Goal: Task Accomplishment & Management: Use online tool/utility

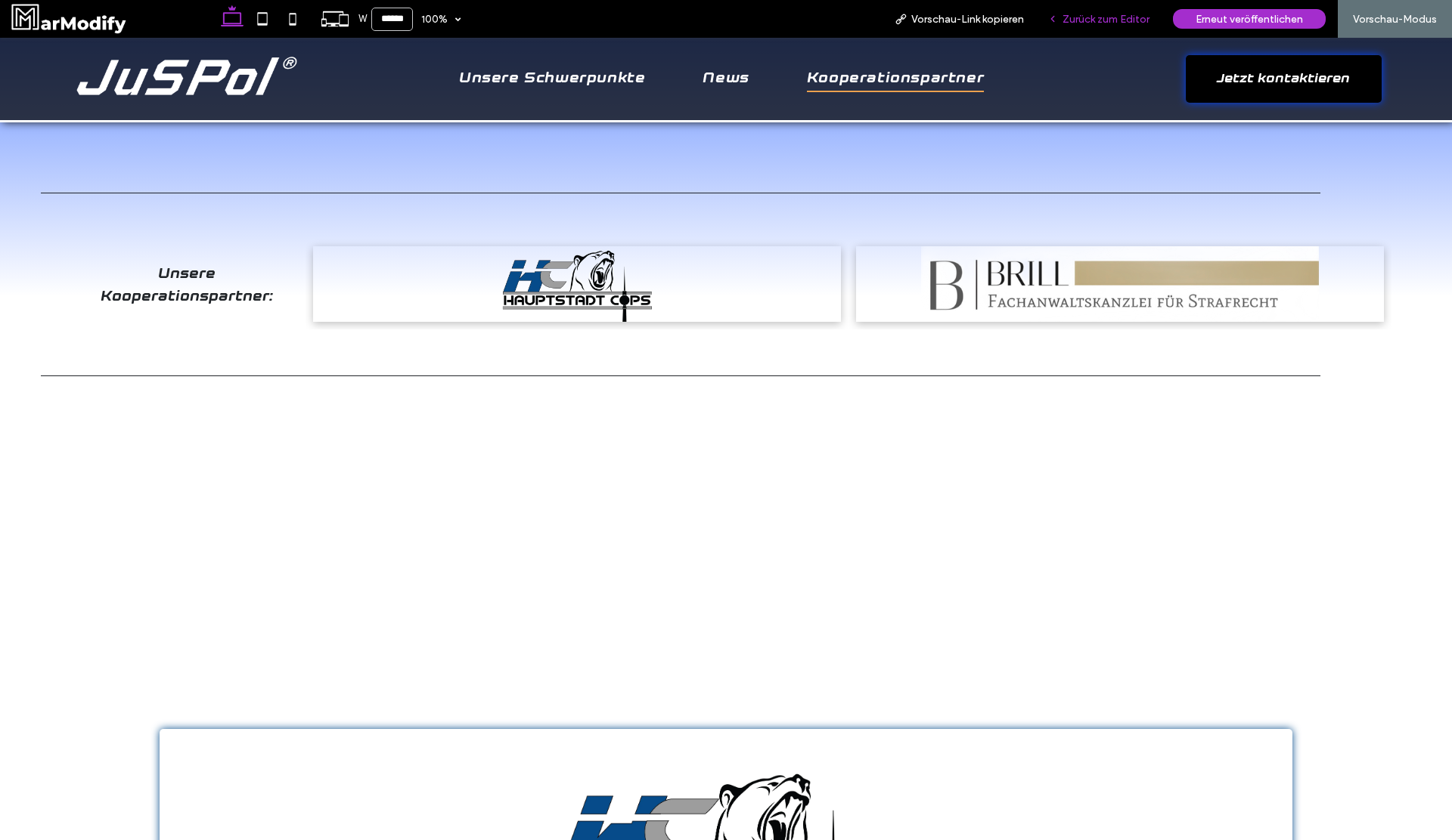
click at [1092, 15] on span "Zurück zum Editor" at bounding box center [1106, 19] width 87 height 13
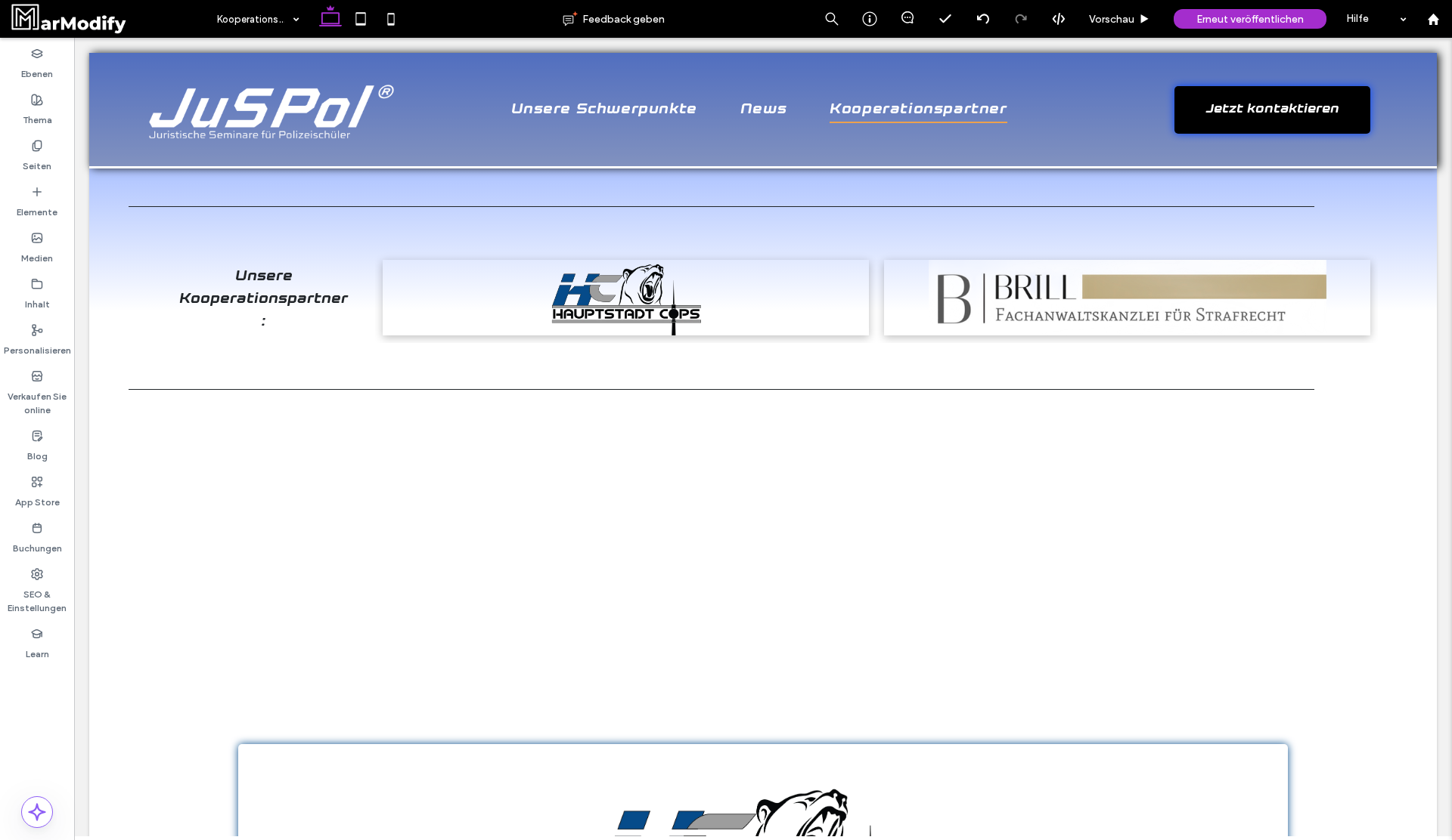
scroll to position [204, 0]
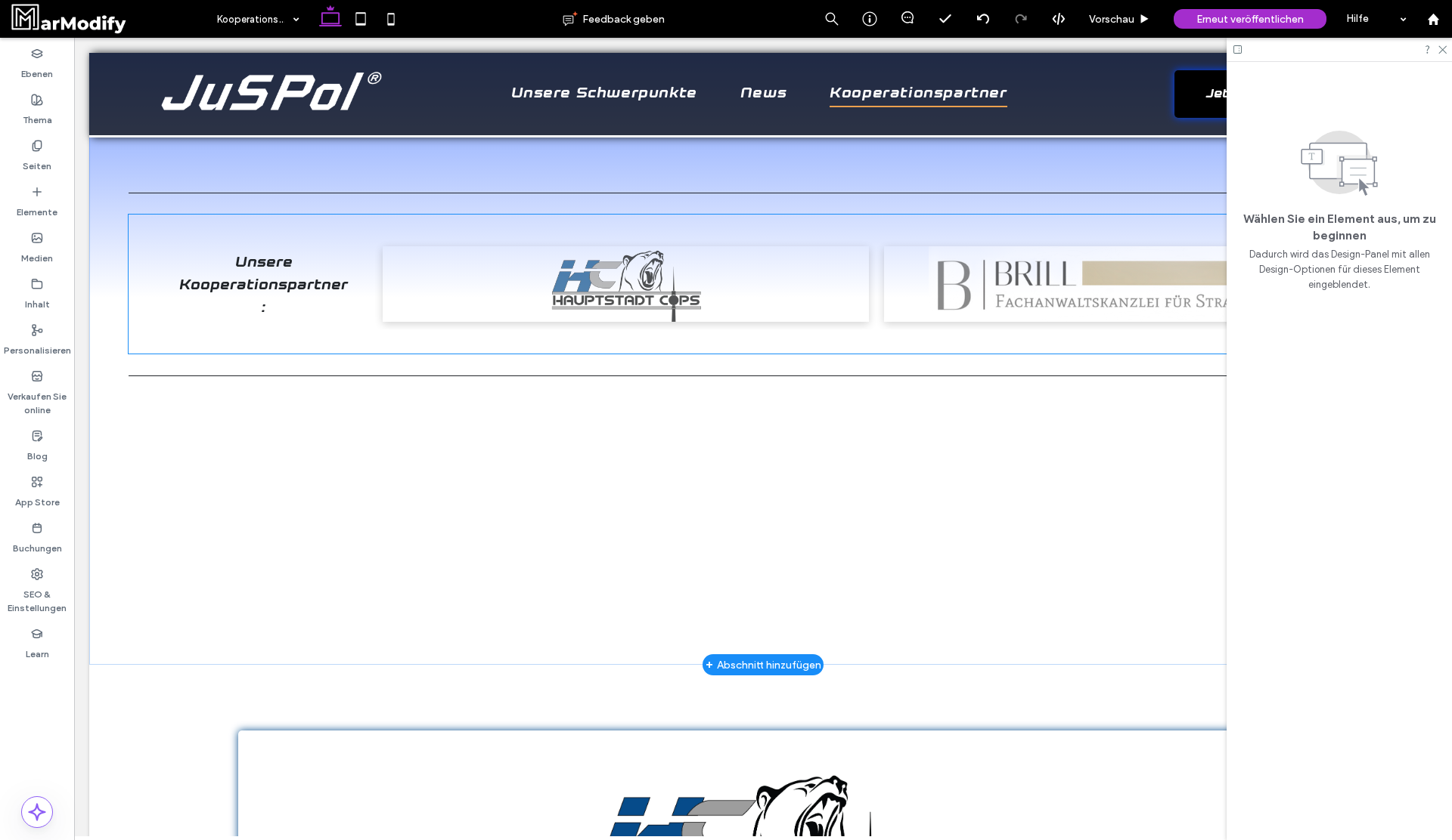
click at [843, 271] on link at bounding box center [625, 284] width 487 height 75
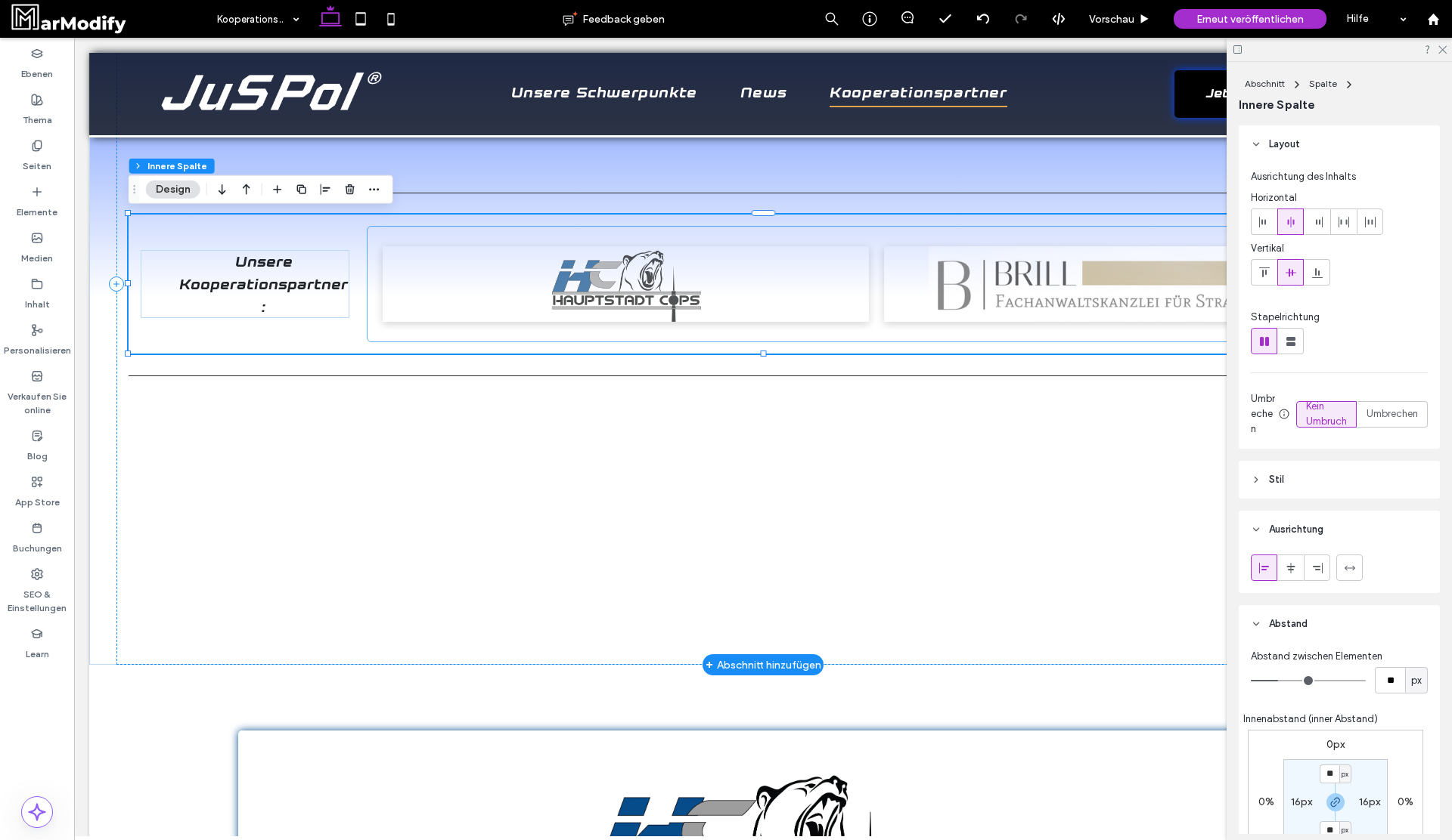
click at [932, 302] on link at bounding box center [1127, 284] width 487 height 75
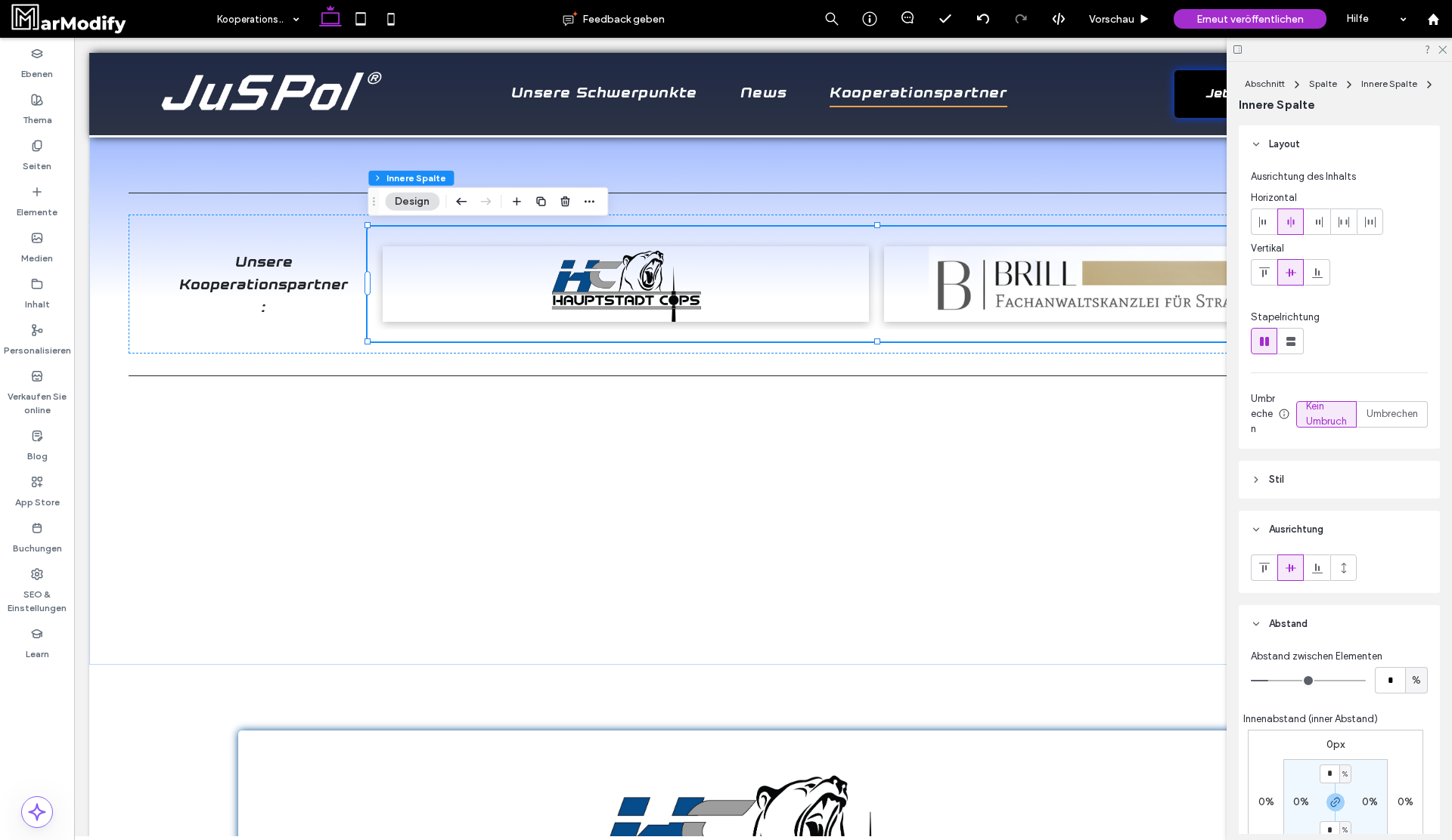
click at [422, 206] on button "Design" at bounding box center [411, 202] width 55 height 18
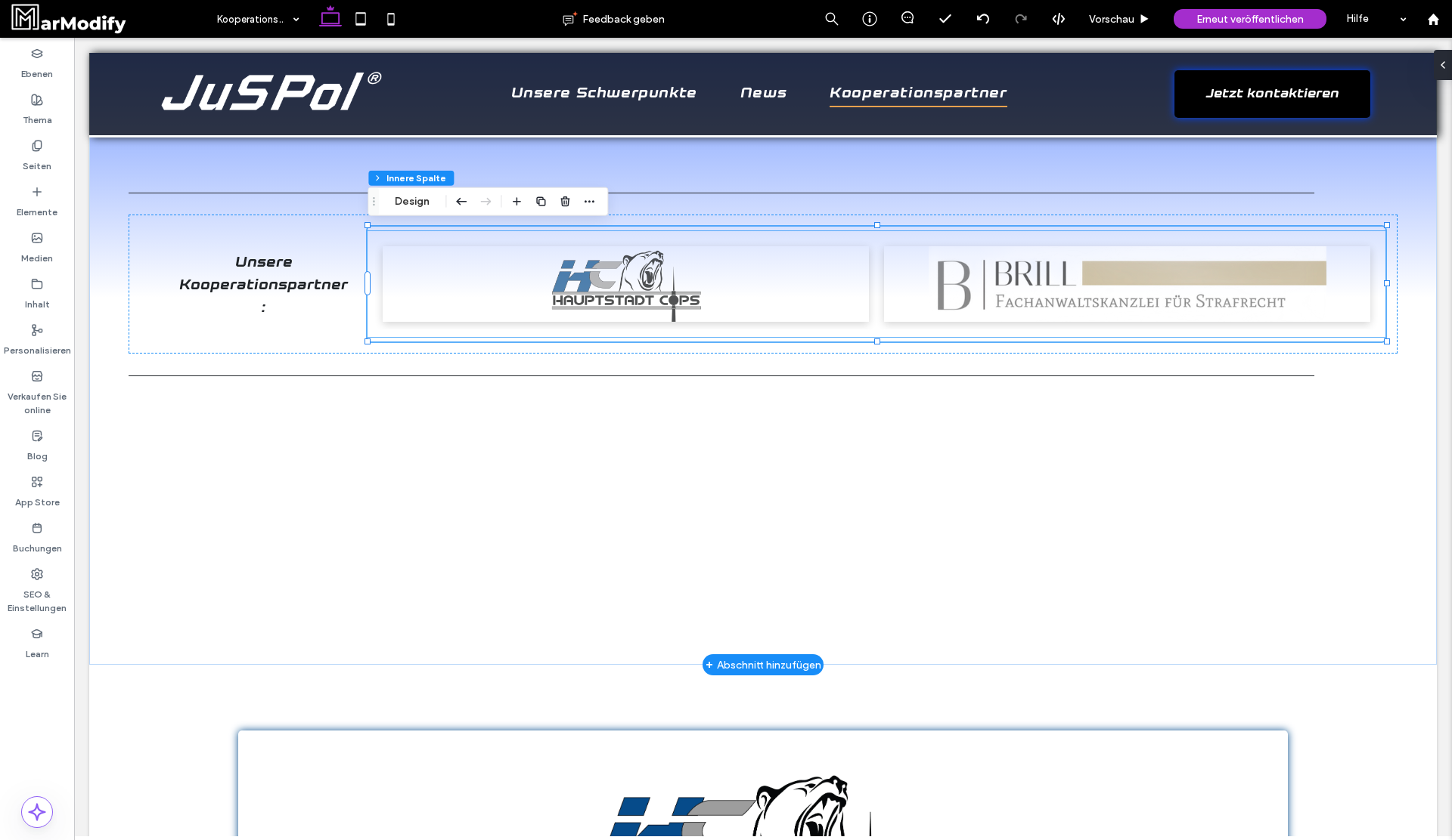
click at [741, 243] on li "Button" at bounding box center [625, 284] width 502 height 91
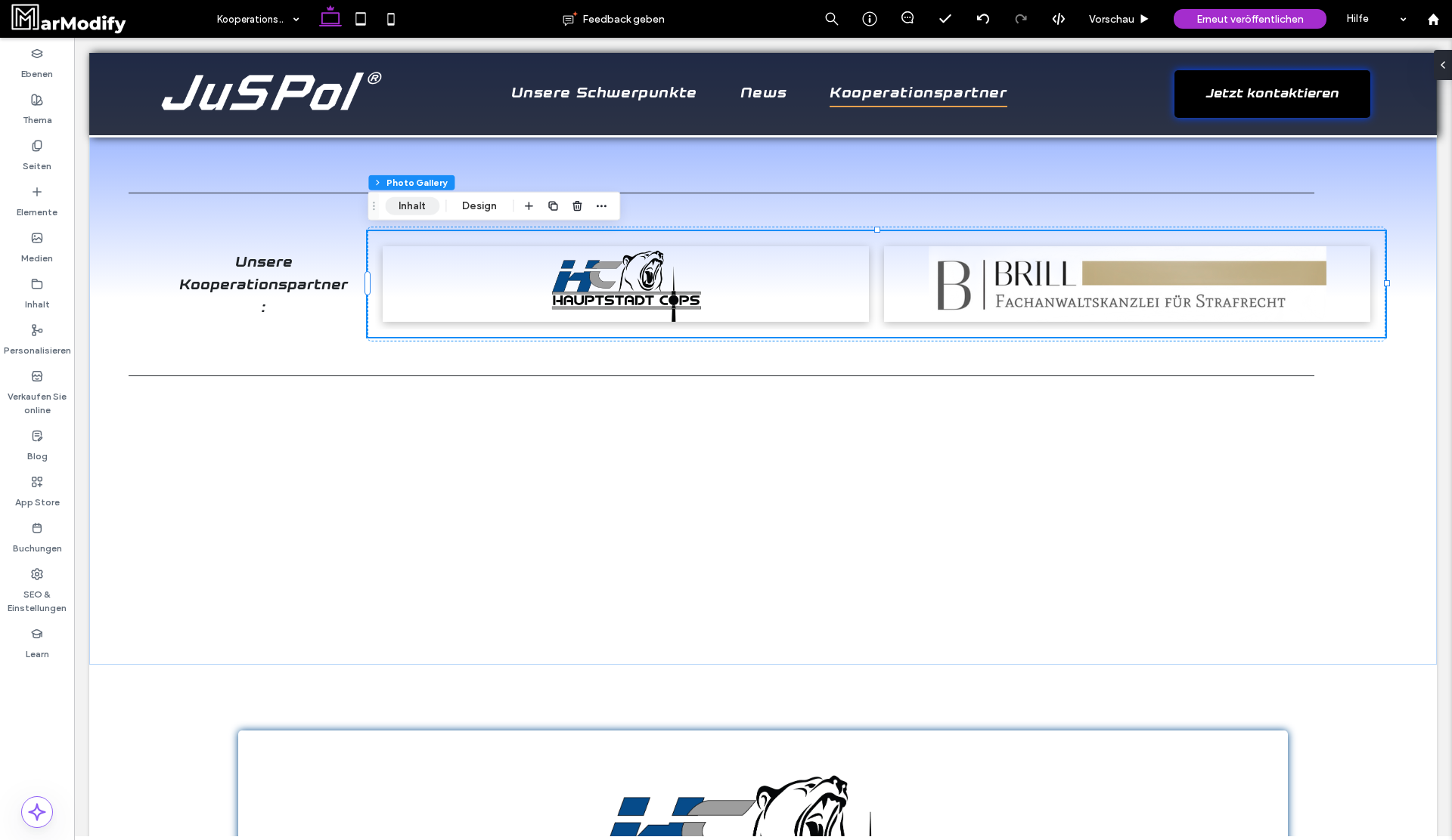
click at [427, 206] on button "Inhalt" at bounding box center [411, 206] width 55 height 18
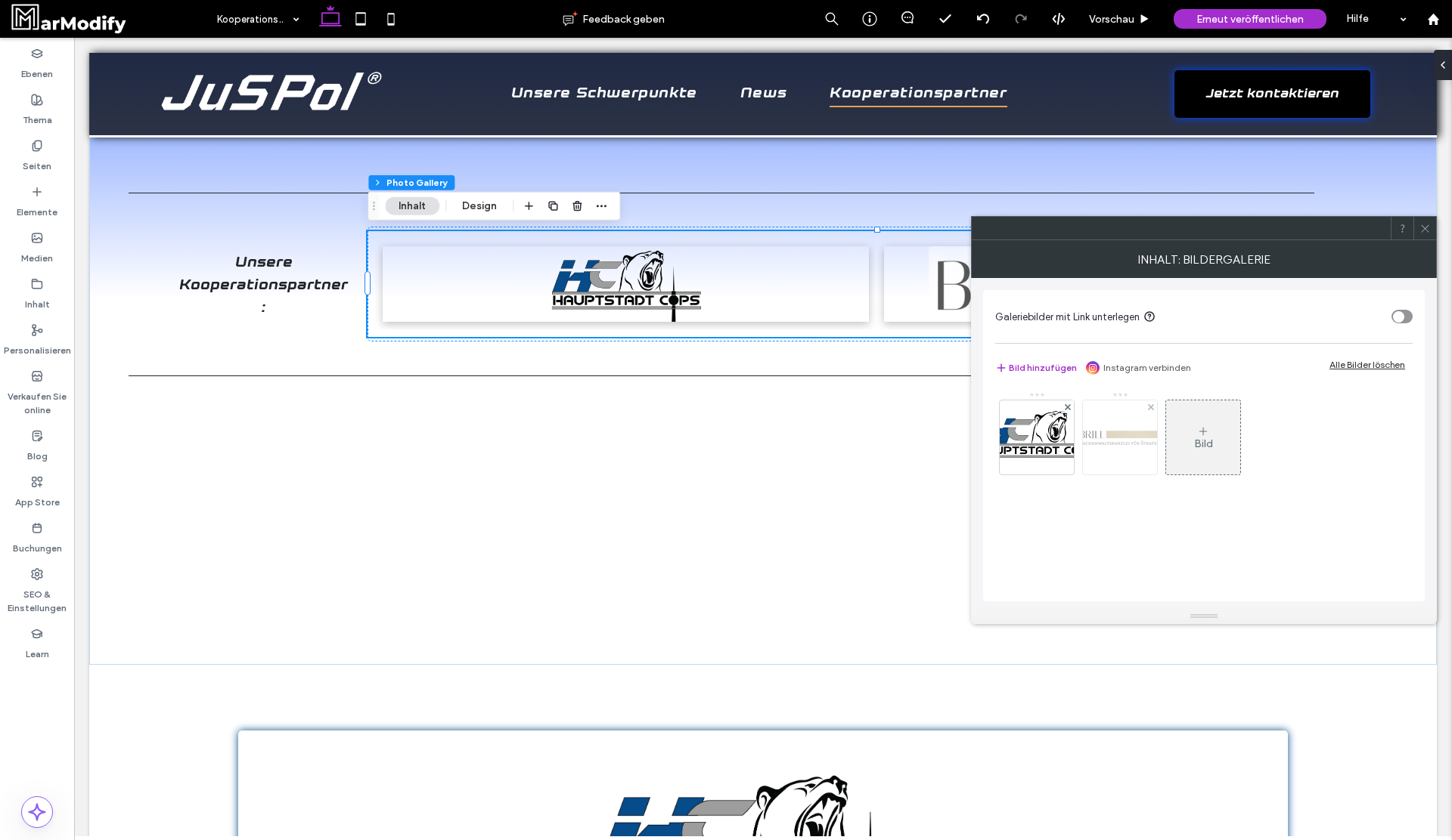
click at [1115, 450] on div at bounding box center [1119, 437] width 74 height 74
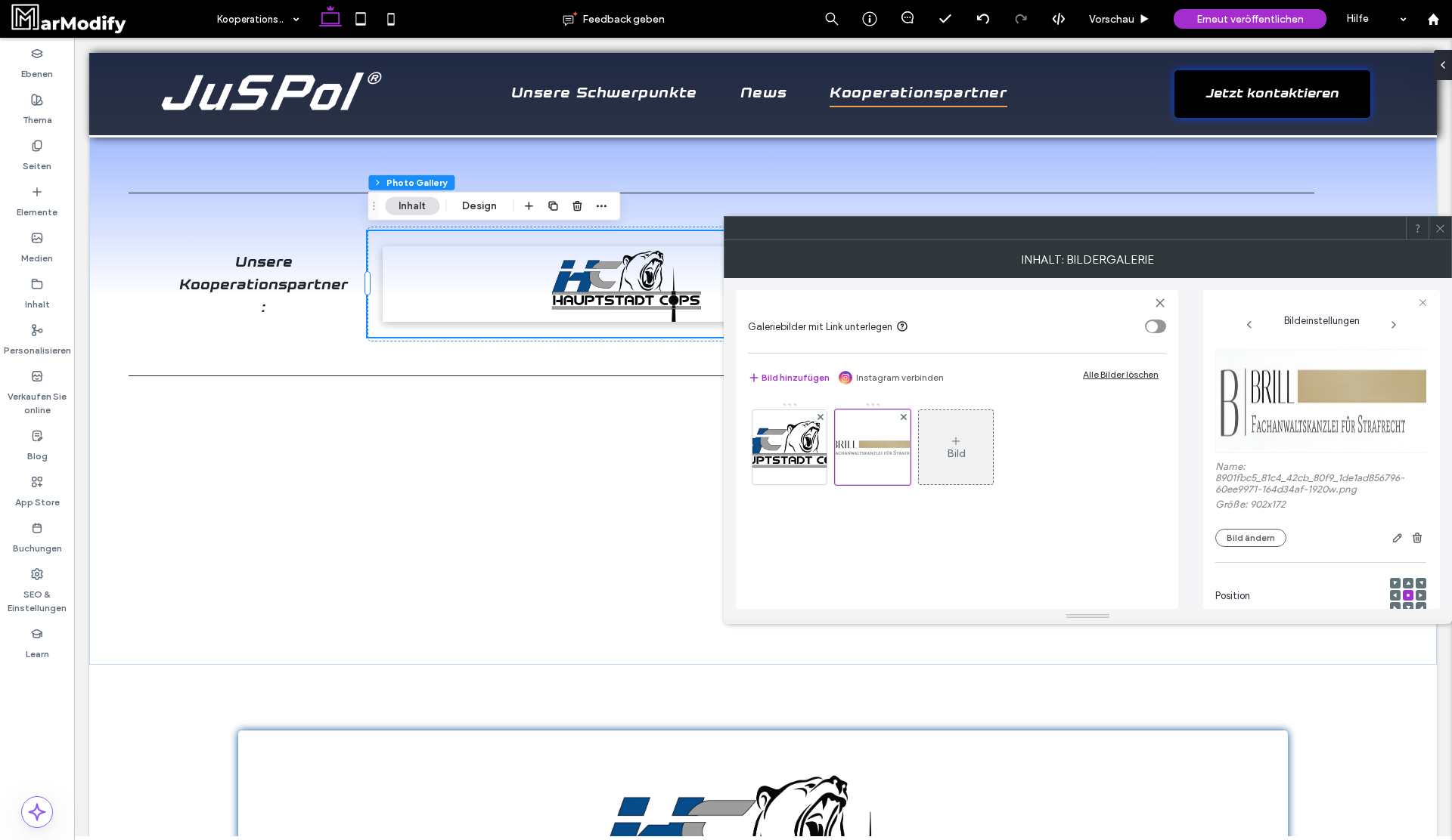
click at [1275, 553] on div "Name: 8901fbc5_81c4_42cb_80f9_1de1ad856796-60ee9971-164d34af-1920w.png Größe: 9…" at bounding box center [1320, 448] width 211 height 213
click at [1270, 541] on button "Bild ändern" at bounding box center [1251, 538] width 71 height 18
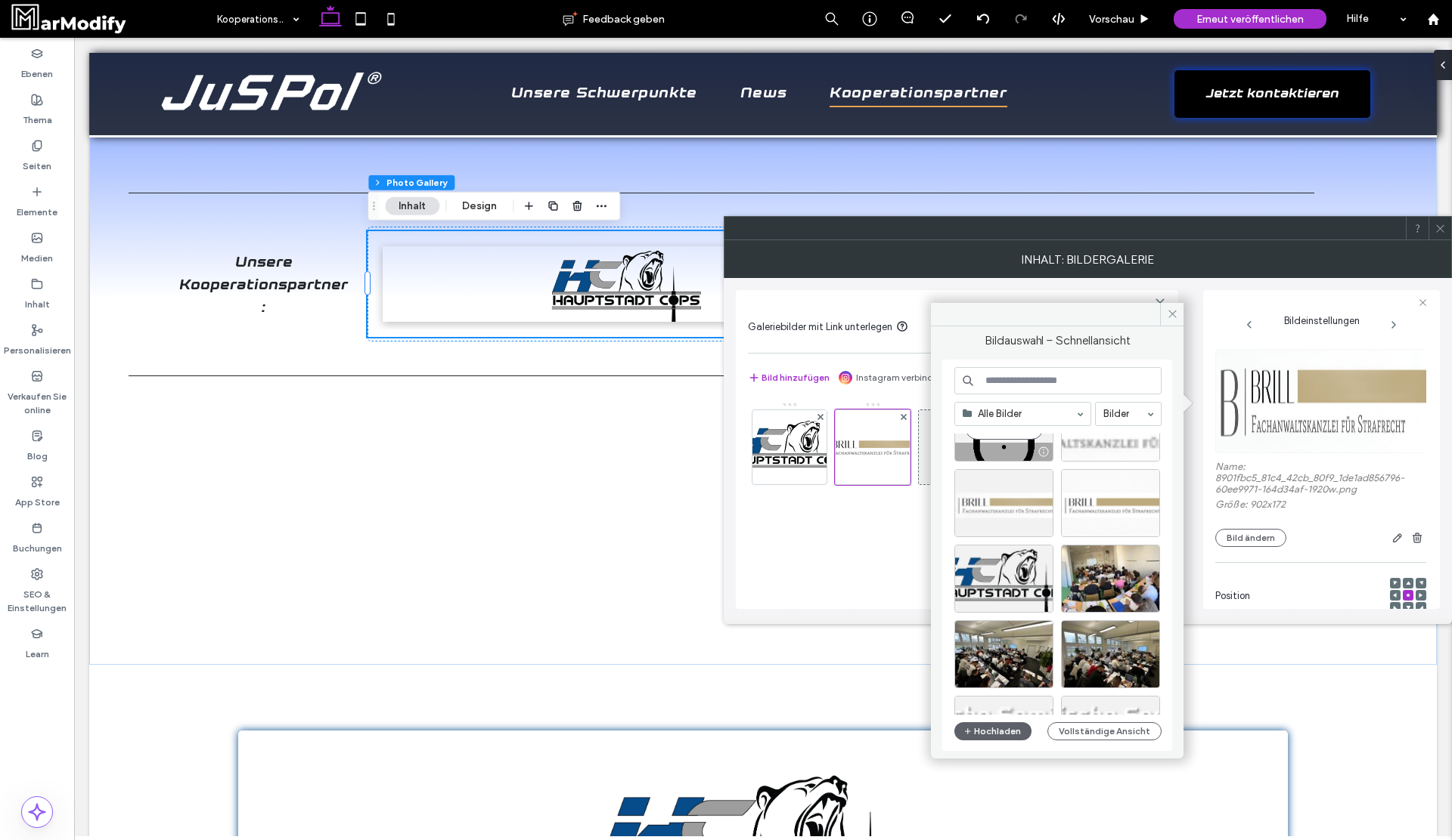
scroll to position [0, 0]
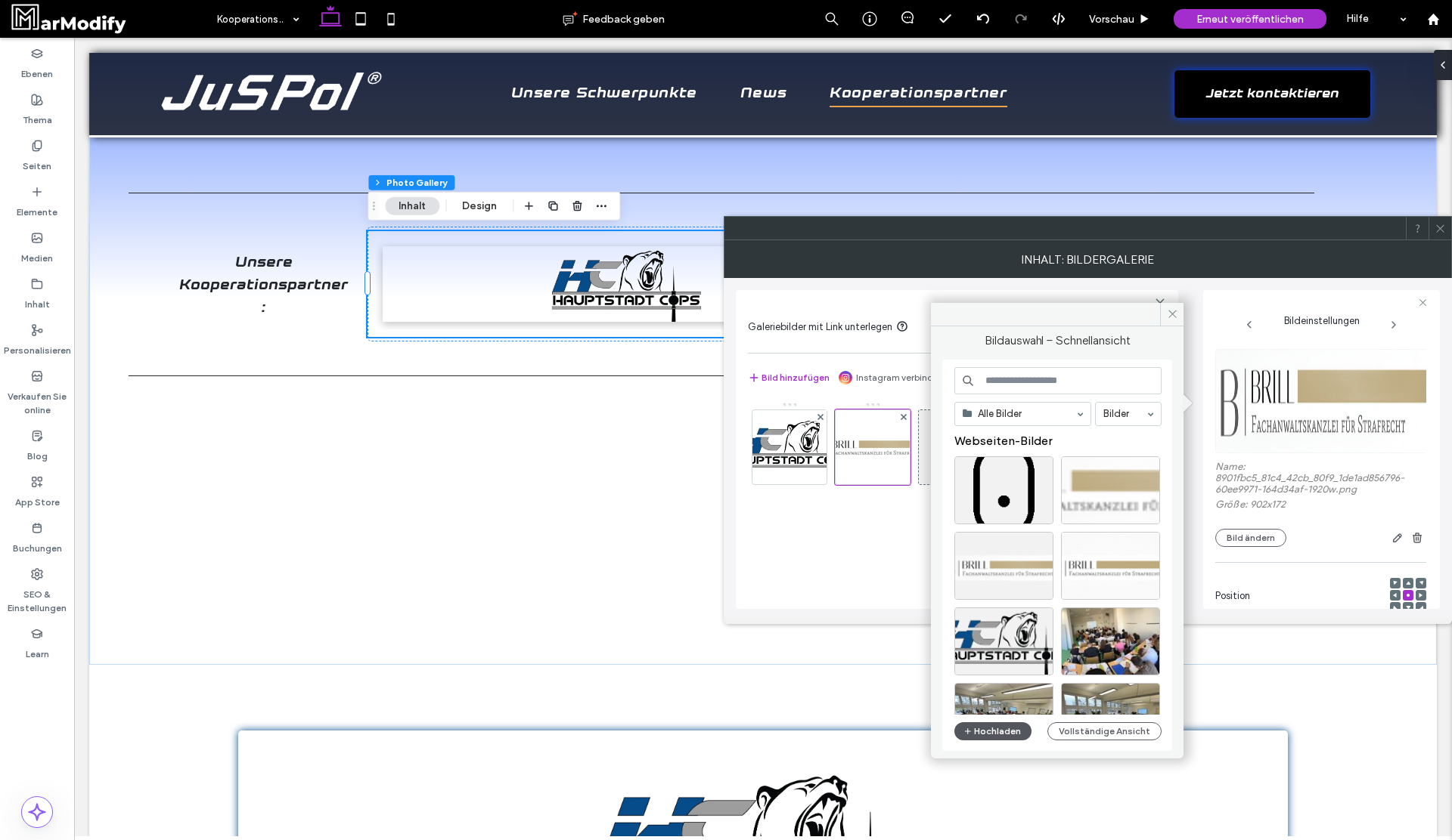
click at [989, 728] on button "Hochladen" at bounding box center [993, 731] width 77 height 18
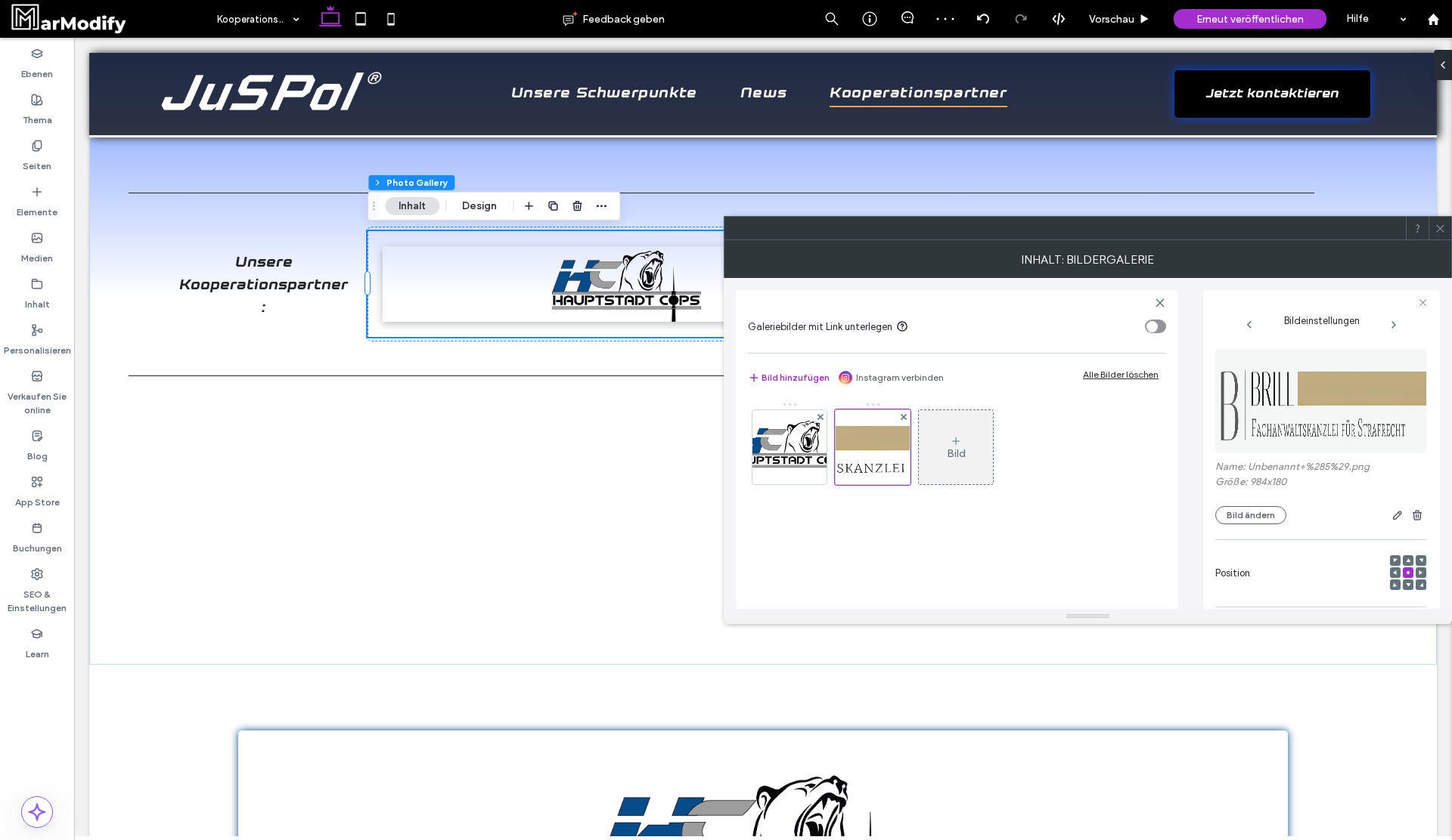
click at [1440, 225] on icon at bounding box center [1439, 228] width 11 height 11
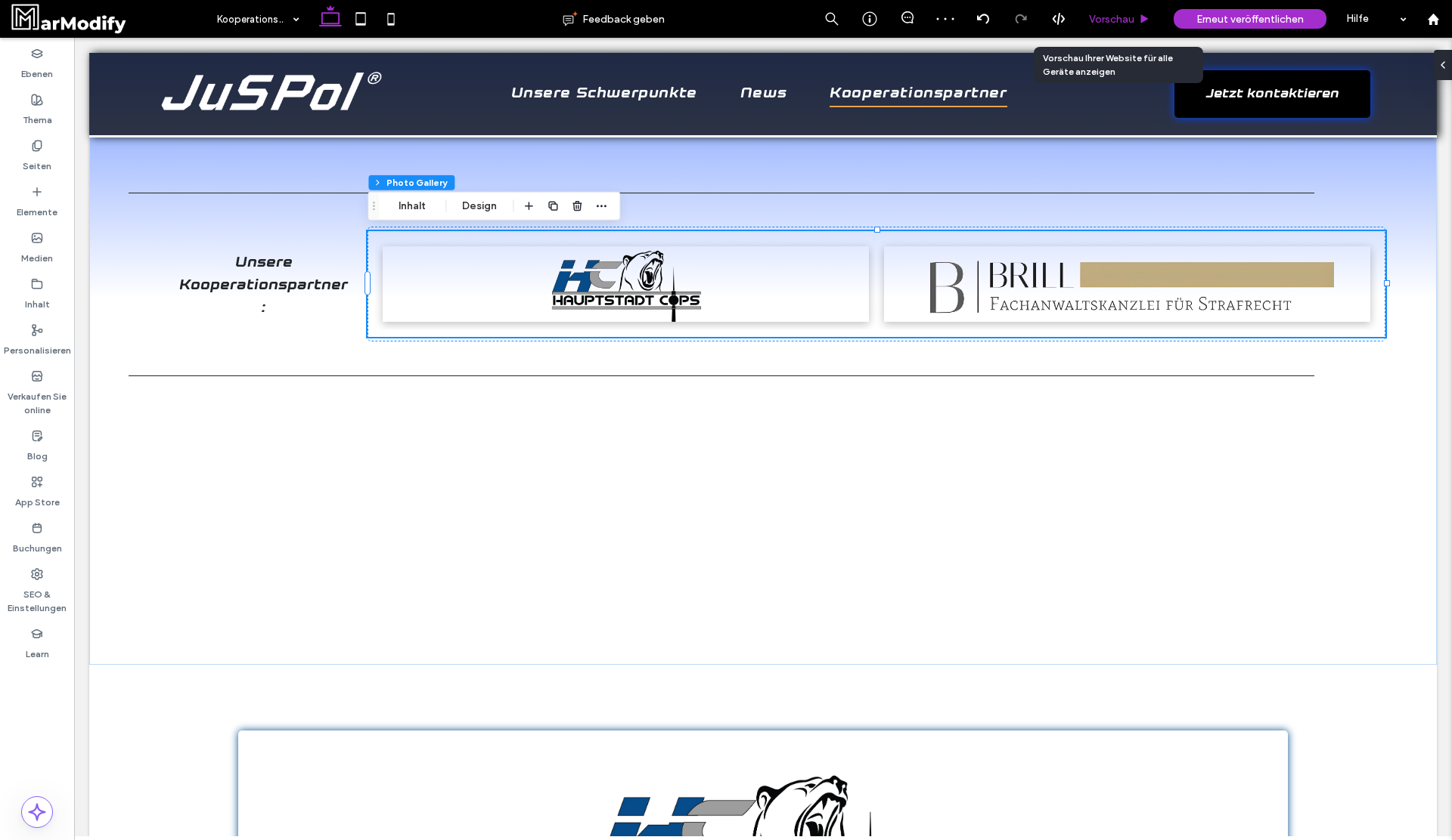
click at [1111, 8] on div "Vorschau" at bounding box center [1119, 19] width 84 height 38
click at [1111, 15] on span "Vorschau" at bounding box center [1112, 19] width 46 height 13
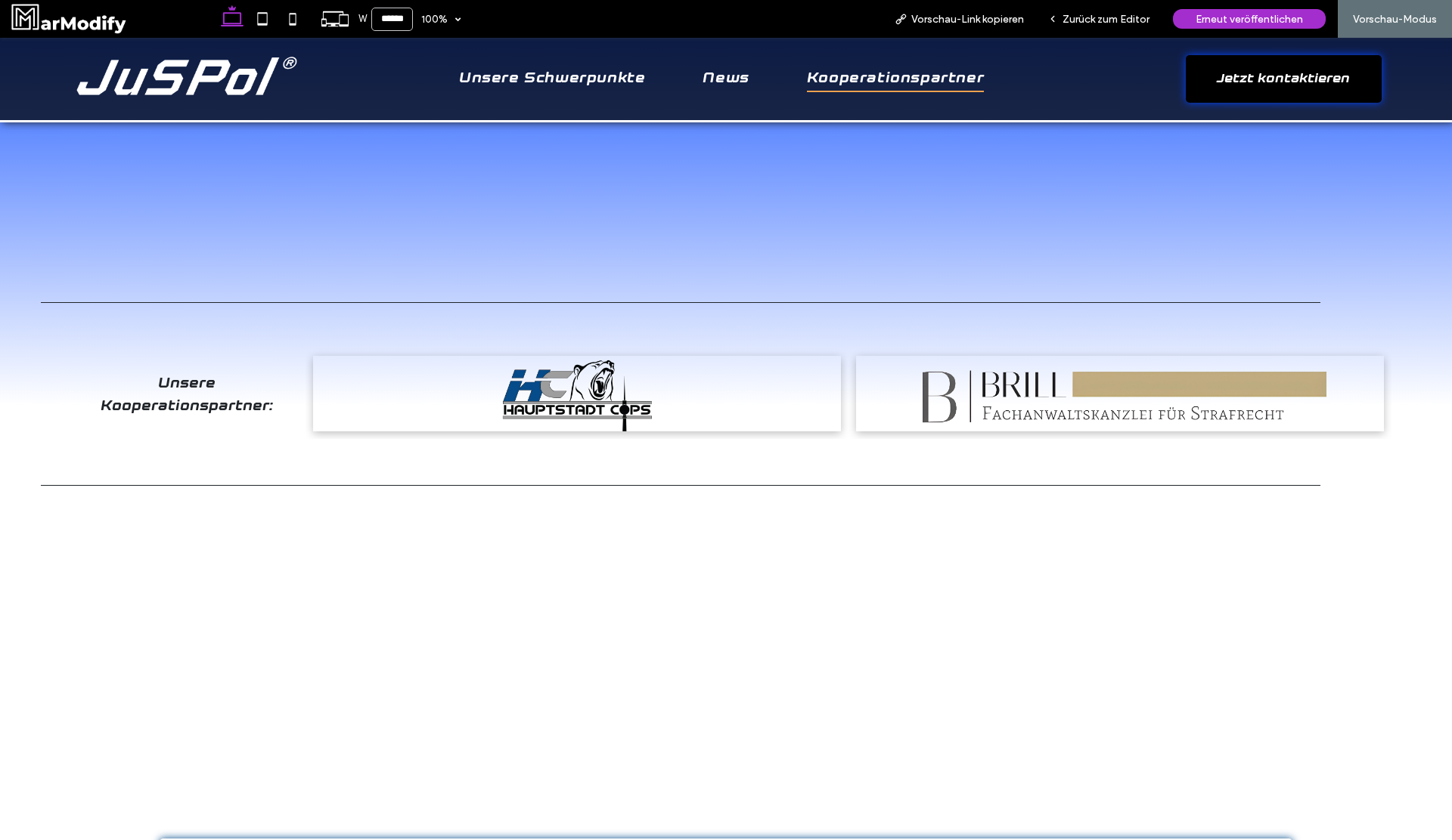
scroll to position [59, 0]
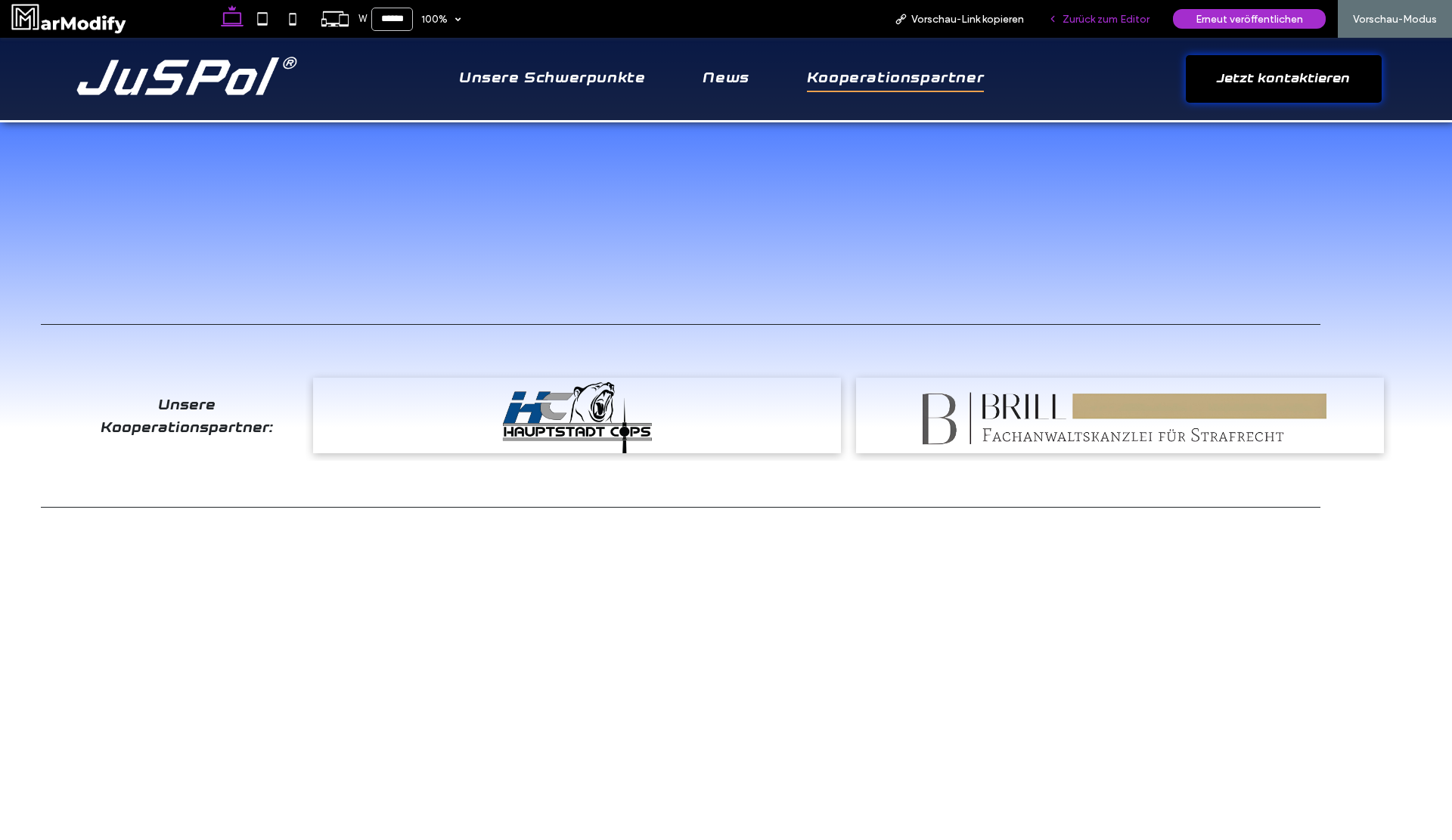
click at [1111, 11] on div "Zurück zum Editor" at bounding box center [1098, 19] width 126 height 38
click at [1103, 13] on span "Zurück zum Editor" at bounding box center [1106, 19] width 87 height 13
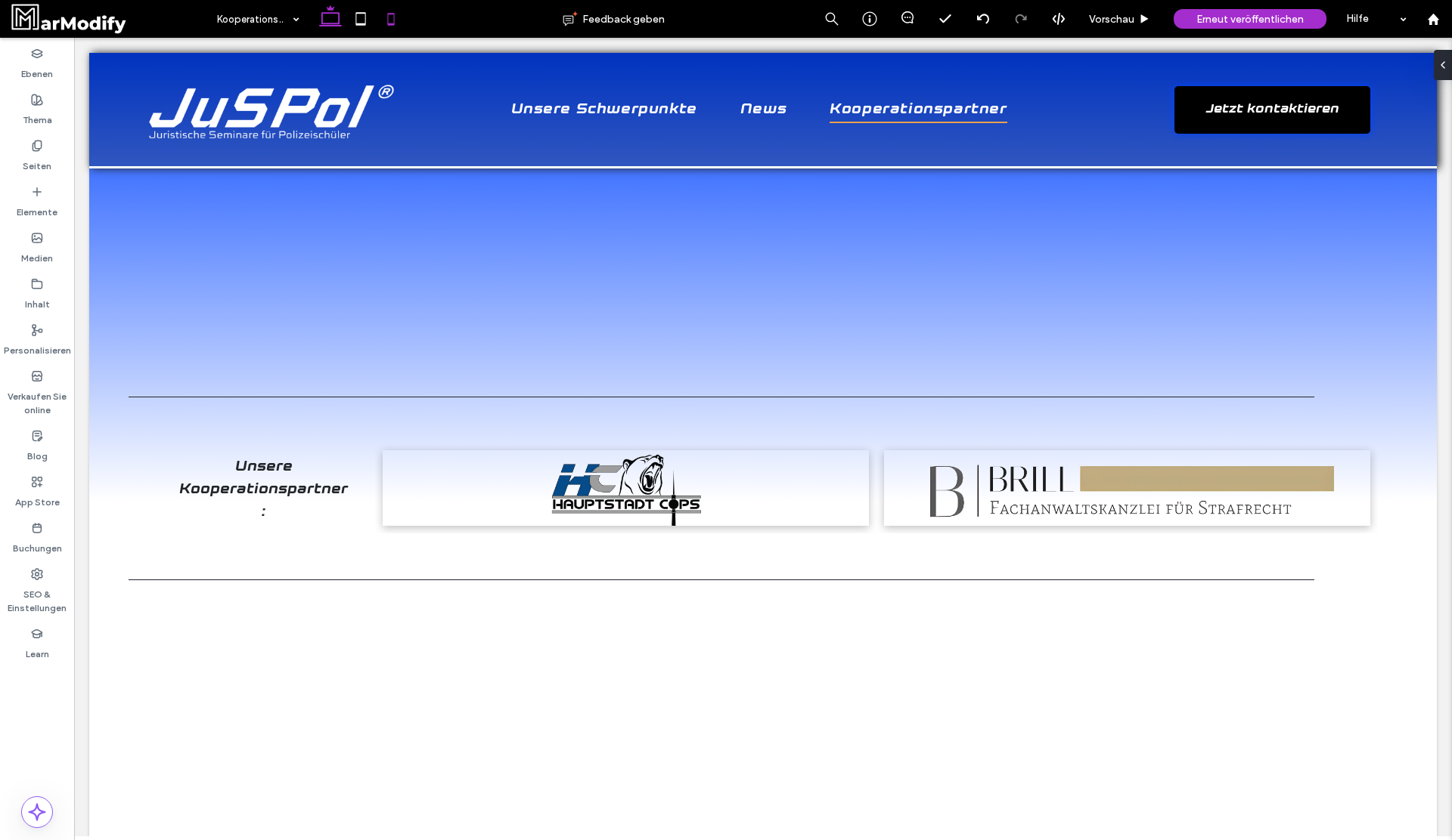
click at [399, 31] on icon at bounding box center [391, 19] width 31 height 31
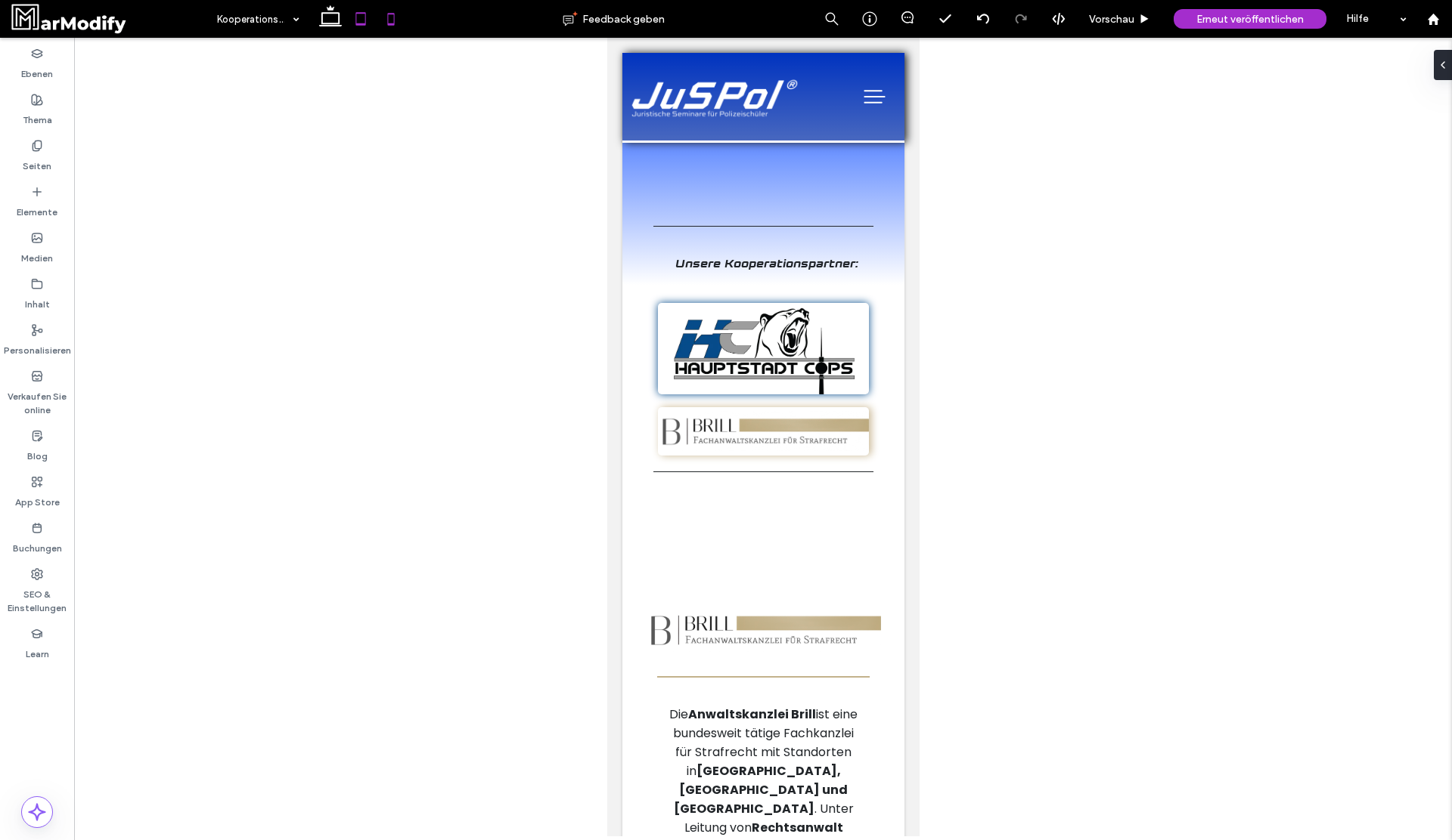
click at [363, 24] on use at bounding box center [361, 18] width 10 height 13
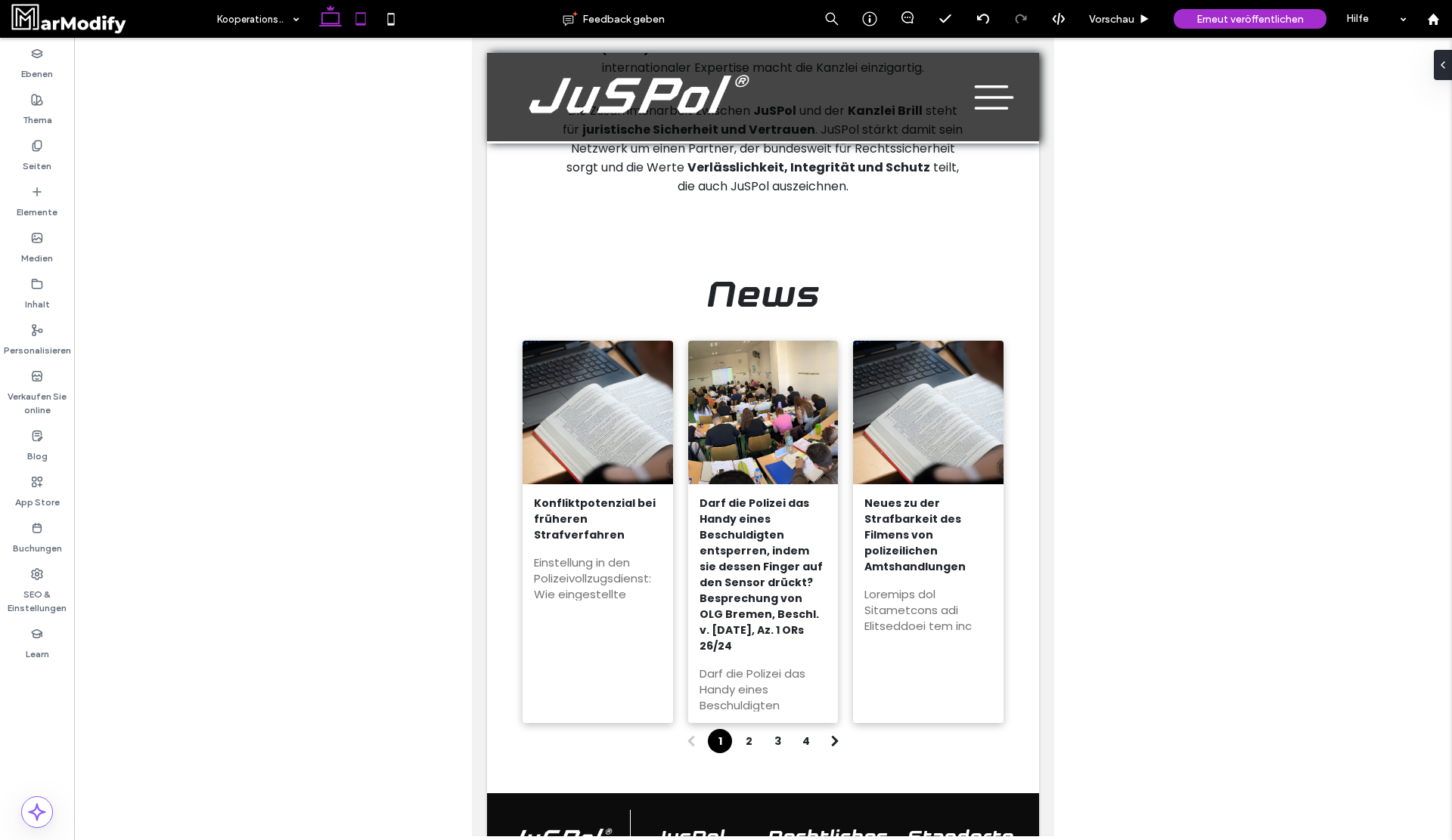
click at [325, 27] on icon at bounding box center [330, 19] width 31 height 31
